Goal: Task Accomplishment & Management: Manage account settings

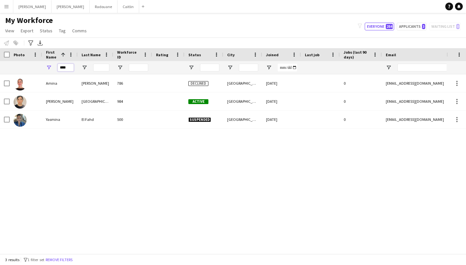
click at [67, 70] on input "****" at bounding box center [66, 68] width 16 height 8
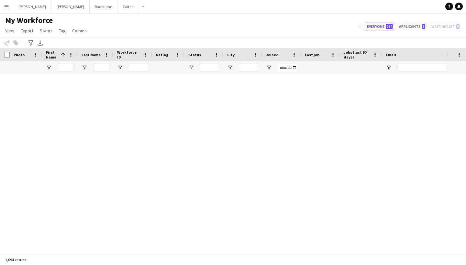
click at [133, 39] on div "Notify workforce Add to tag Select at least one crew to tag him or her. Advance…" at bounding box center [233, 43] width 466 height 11
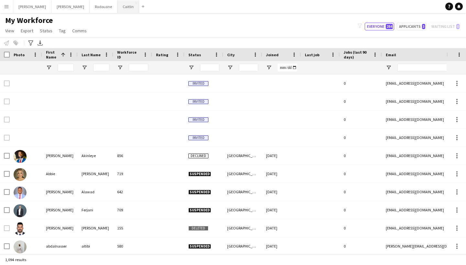
click at [117, 10] on button "Caitlin Close" at bounding box center [128, 6] width 22 height 13
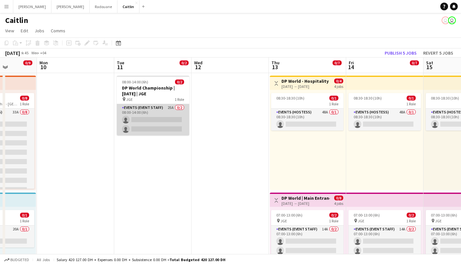
scroll to position [0, 259]
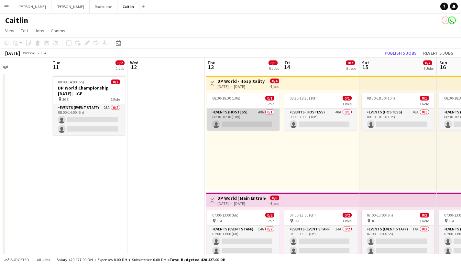
click at [258, 109] on app-card-role "Events (Hostess) 48A 0/1 08:30-18:30 (10h) single-neutral-actions" at bounding box center [243, 120] width 72 height 22
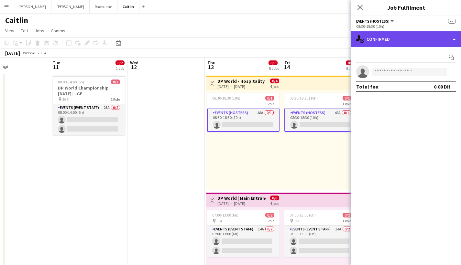
click at [414, 41] on div "single-neutral-actions-check-2 Confirmed" at bounding box center [406, 39] width 110 height 16
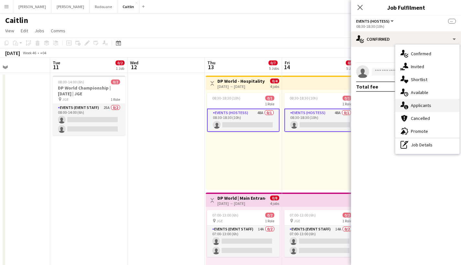
click at [423, 102] on div "single-neutral-actions-information Applicants" at bounding box center [427, 105] width 64 height 13
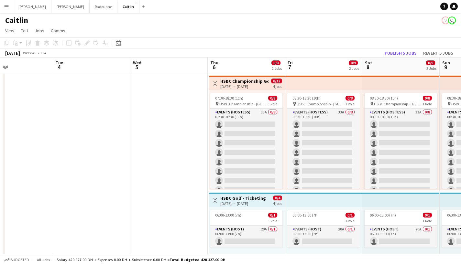
scroll to position [0, 218]
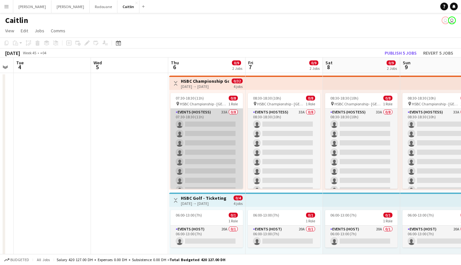
click at [205, 131] on app-card-role "Events (Hostess) 33A 0/8 07:30-18:30 (11h) single-neutral-actions single-neutra…" at bounding box center [207, 153] width 72 height 88
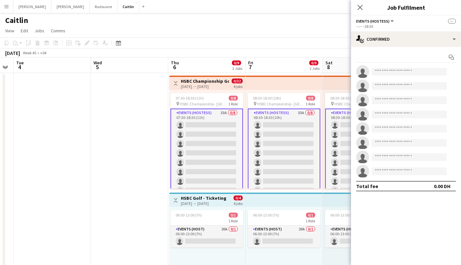
click at [134, 119] on app-date-cell at bounding box center [129, 191] width 77 height 237
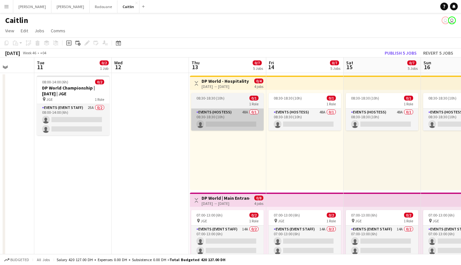
scroll to position [0, 284]
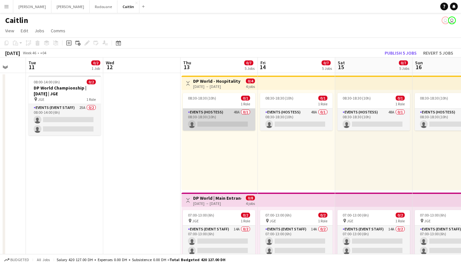
click at [237, 116] on app-card-role "Events (Hostess) 48A 0/1 08:30-18:30 (10h) single-neutral-actions" at bounding box center [219, 120] width 72 height 22
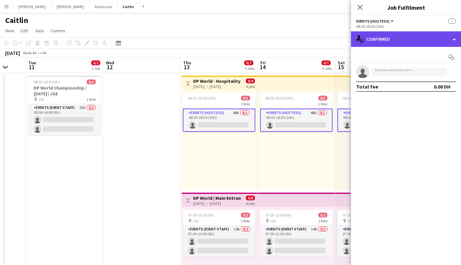
click at [402, 39] on div "single-neutral-actions-check-2 Confirmed" at bounding box center [406, 39] width 110 height 16
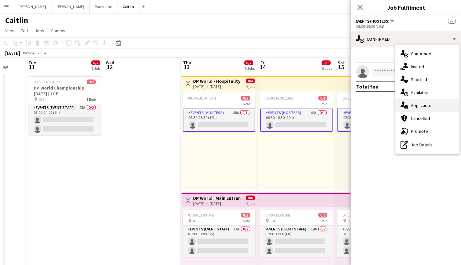
click at [419, 108] on span "Applicants" at bounding box center [421, 106] width 20 height 6
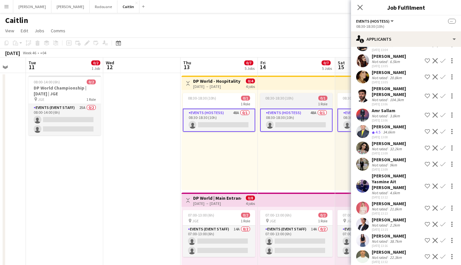
scroll to position [0, 0]
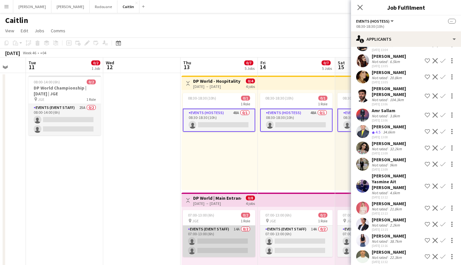
click at [221, 239] on app-card-role "Events (Event Staff) 14A 0/2 07:00-13:00 (6h) single-neutral-actions single-neu…" at bounding box center [219, 241] width 72 height 31
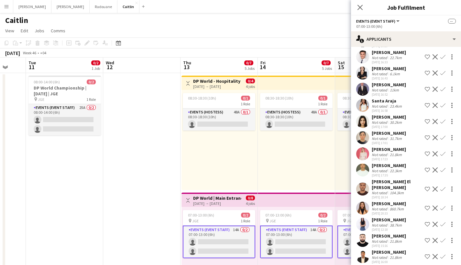
scroll to position [44, 0]
click at [378, 175] on div "[DATE] 17:35" at bounding box center [389, 176] width 34 height 4
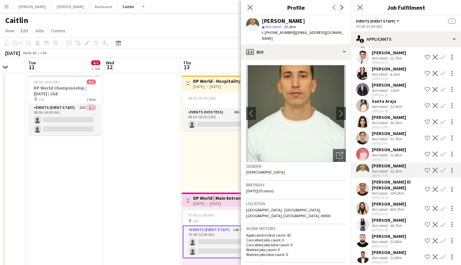
click at [380, 217] on div "[PERSON_NAME]" at bounding box center [389, 220] width 34 height 6
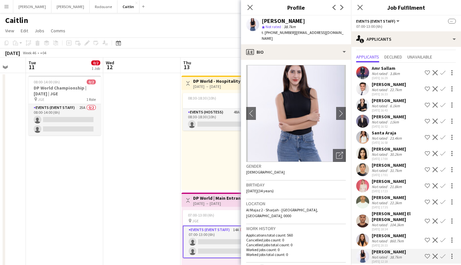
scroll to position [0, 0]
